Goal: Task Accomplishment & Management: Manage account settings

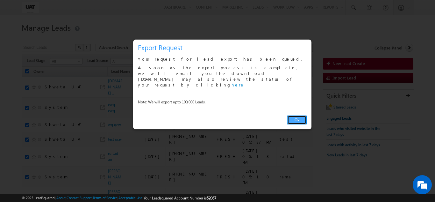
click at [294, 115] on link "Ok" at bounding box center [296, 119] width 19 height 9
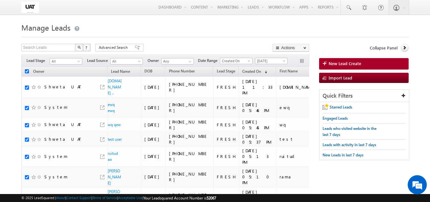
click at [168, 31] on h1 "Manage Leads" at bounding box center [214, 27] width 387 height 12
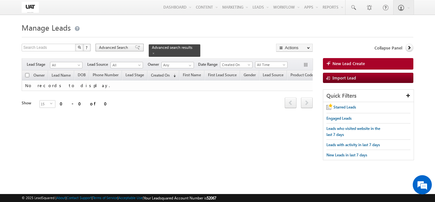
click at [116, 47] on span "Advanced Search" at bounding box center [114, 48] width 31 height 6
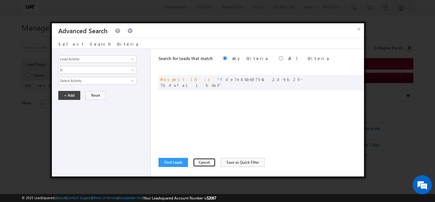
click at [204, 162] on button "Cancel" at bounding box center [204, 162] width 23 height 9
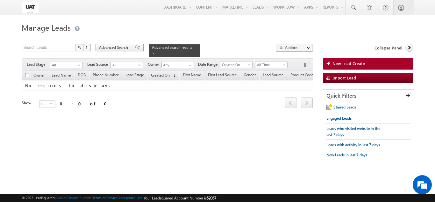
click at [125, 47] on span "Advanced Search" at bounding box center [114, 48] width 31 height 6
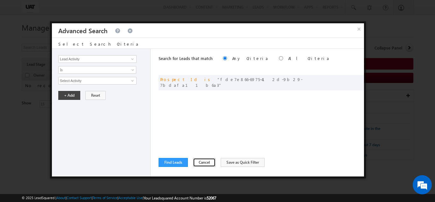
click at [199, 163] on button "Cancel" at bounding box center [204, 162] width 23 height 9
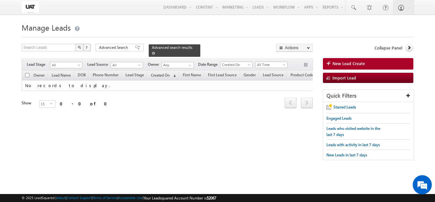
click at [155, 52] on span at bounding box center [153, 53] width 3 height 3
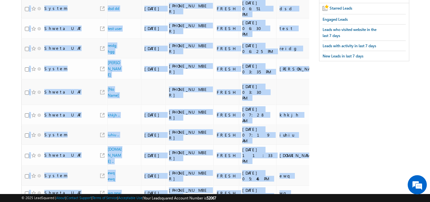
scroll to position [214, 0]
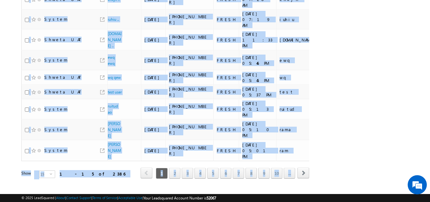
drag, startPoint x: 1, startPoint y: 25, endPoint x: 358, endPoint y: 215, distance: 404.6
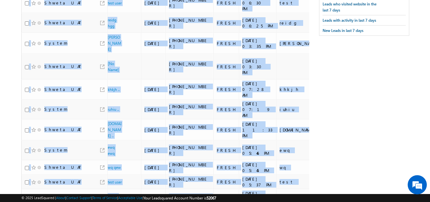
scroll to position [0, 0]
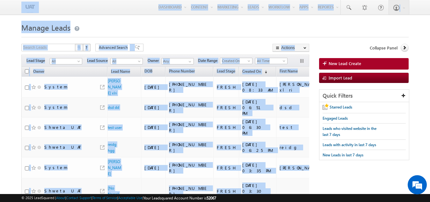
drag, startPoint x: 345, startPoint y: 172, endPoint x: 0, endPoint y: -28, distance: 398.4
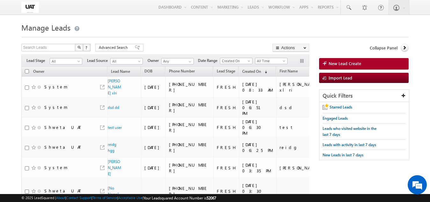
click at [3, 1] on div "Menu Shweta UAT shwet a.uat @kota k.com" at bounding box center [215, 7] width 430 height 15
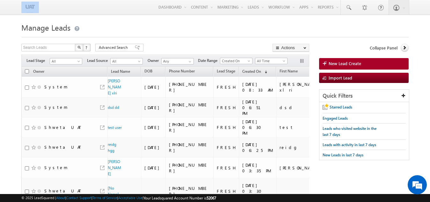
click at [3, 1] on div "Menu Shweta UAT shwet a.uat @kota k.com" at bounding box center [215, 7] width 430 height 15
click at [264, 60] on span "All Time" at bounding box center [270, 61] width 30 height 6
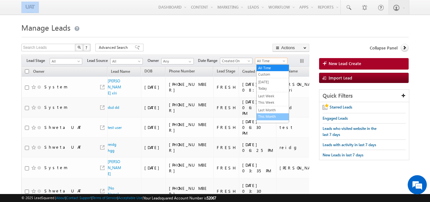
click at [262, 115] on link "This Month" at bounding box center [272, 116] width 32 height 6
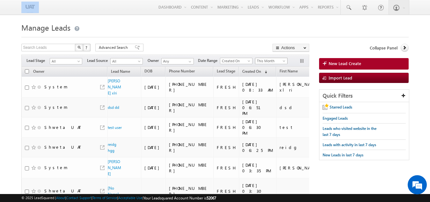
click at [257, 60] on span "This Month" at bounding box center [270, 61] width 30 height 6
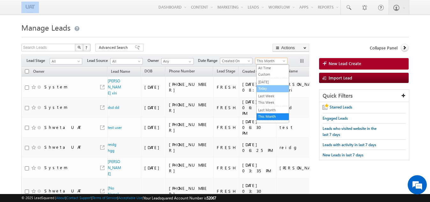
click at [267, 87] on link "Today" at bounding box center [272, 88] width 32 height 6
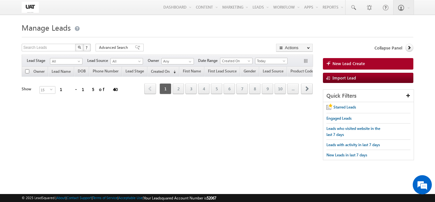
click at [435, 77] on body "Menu Shweta UAT shwet a.uat @kota k.com" at bounding box center [217, 90] width 435 height 180
click at [375, 27] on h1 "Manage Leads" at bounding box center [217, 27] width 391 height 12
